Goal: Information Seeking & Learning: Learn about a topic

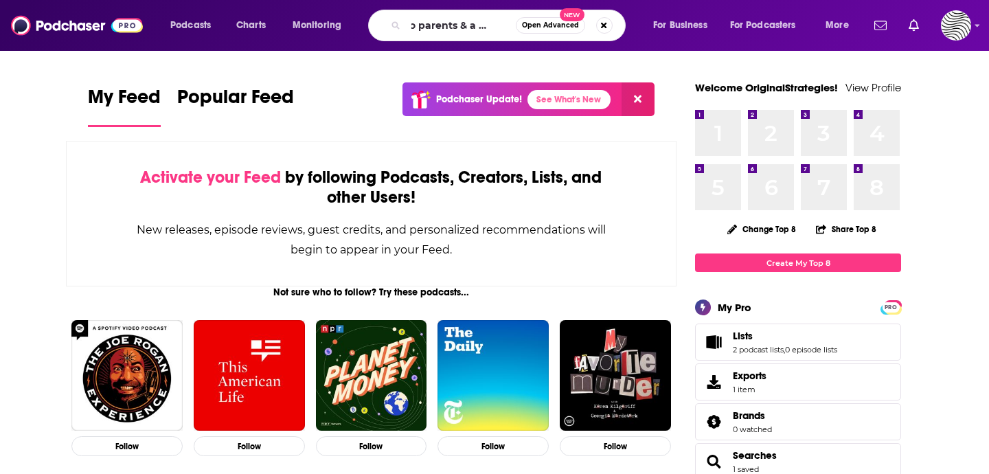
scroll to position [0, 20]
type input "two parents & a podcas"
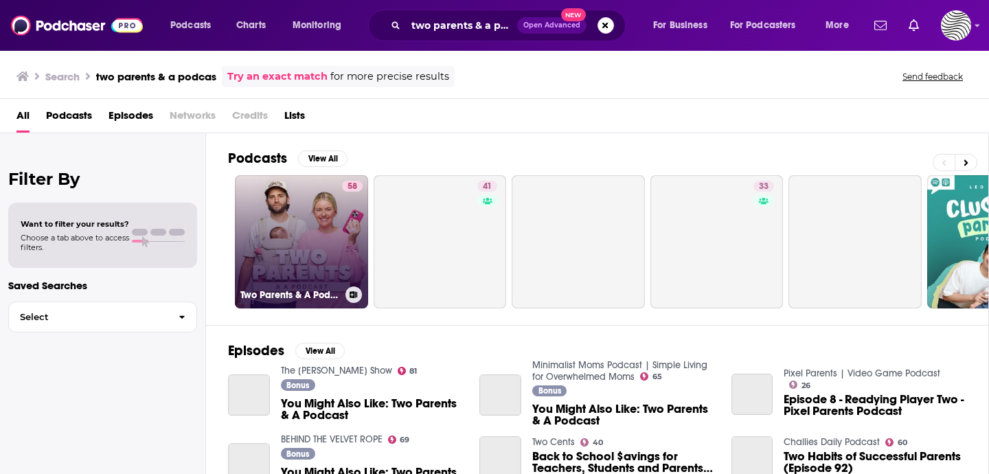
click at [313, 215] on link "58 Two Parents & A Podcast" at bounding box center [301, 241] width 133 height 133
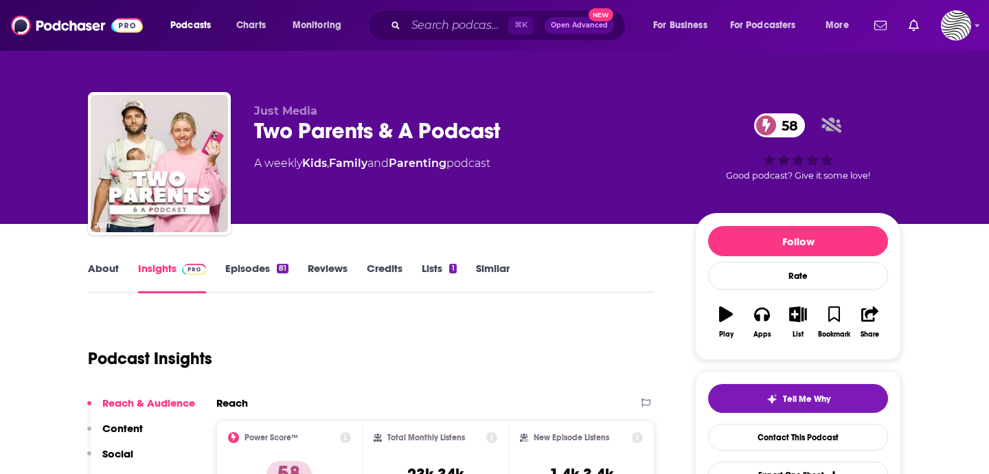
click at [92, 274] on link "About" at bounding box center [103, 278] width 31 height 32
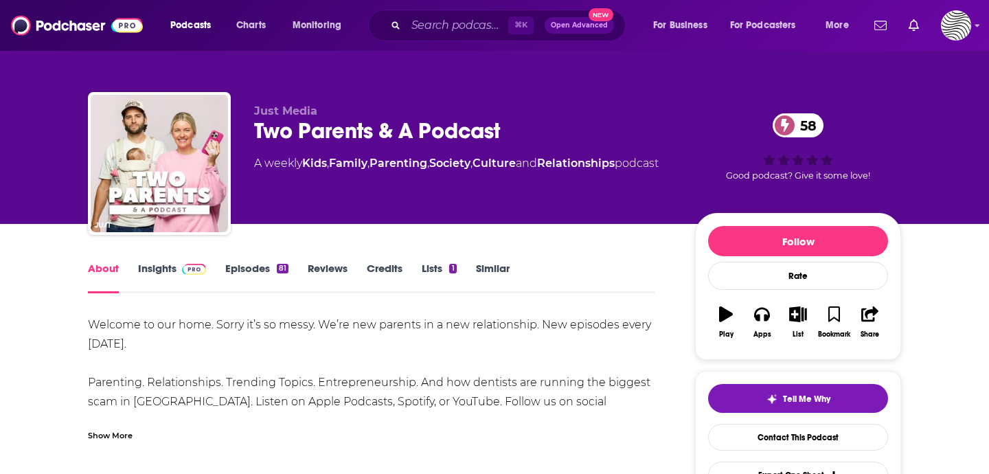
click at [502, 276] on link "Similar" at bounding box center [493, 278] width 34 height 32
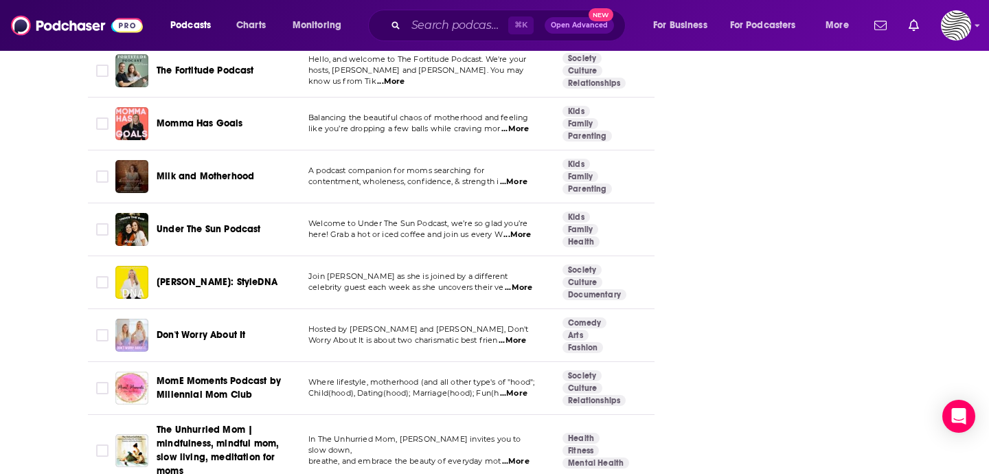
scroll to position [2494, 0]
